Goal: Transaction & Acquisition: Purchase product/service

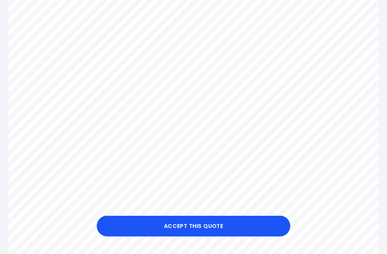
scroll to position [253, 0]
click at [208, 228] on button "Accept this Quote" at bounding box center [193, 226] width 193 height 21
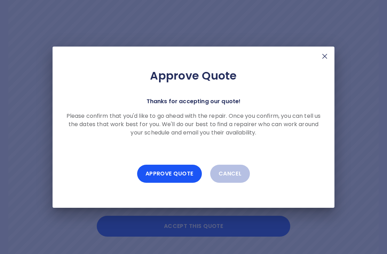
click at [171, 176] on button "Approve Quote" at bounding box center [169, 174] width 65 height 18
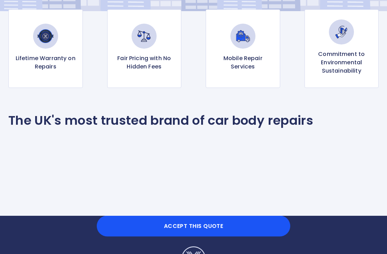
scroll to position [121, 0]
click at [195, 230] on button "Accept this Quote" at bounding box center [193, 226] width 193 height 21
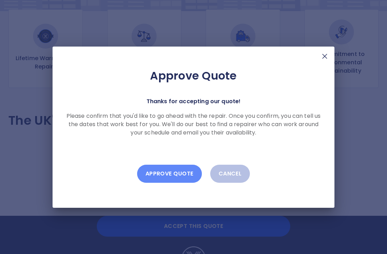
click at [169, 176] on button "Approve Quote" at bounding box center [169, 174] width 65 height 18
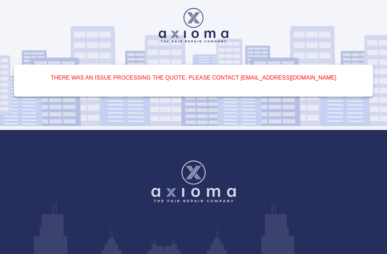
scroll to position [0, 0]
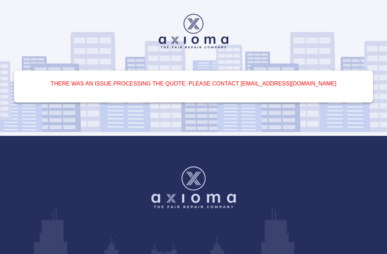
click at [292, 0] on div "There was an issue processing the quote. please contact [EMAIL_ADDRESS][DOMAIN_…" at bounding box center [193, 68] width 387 height 136
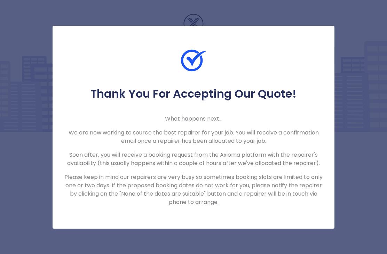
scroll to position [22, 0]
